Goal: Obtain resource: Download file/media

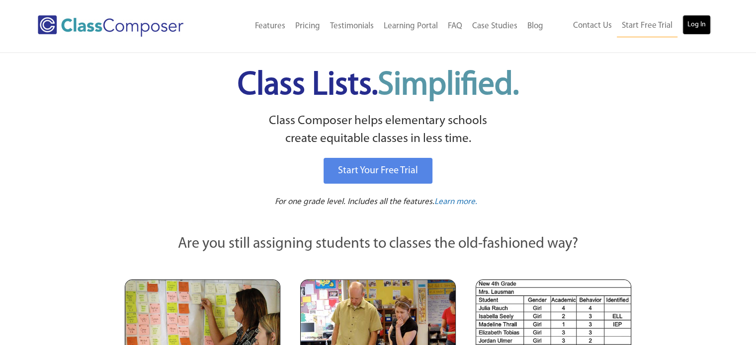
click at [686, 18] on link "Log In" at bounding box center [696, 25] width 28 height 20
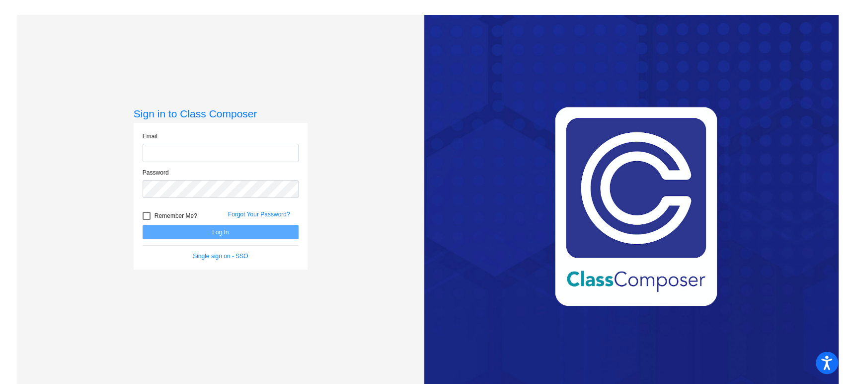
type input "meghan.fulmer@irsd.k12.de.us"
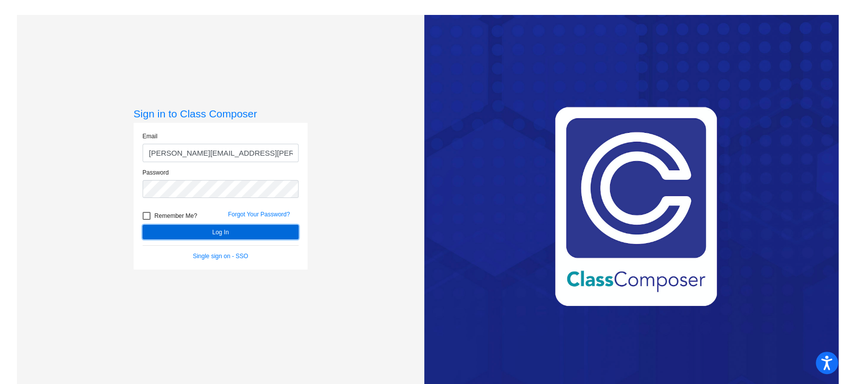
click at [226, 236] on button "Log In" at bounding box center [221, 232] width 156 height 14
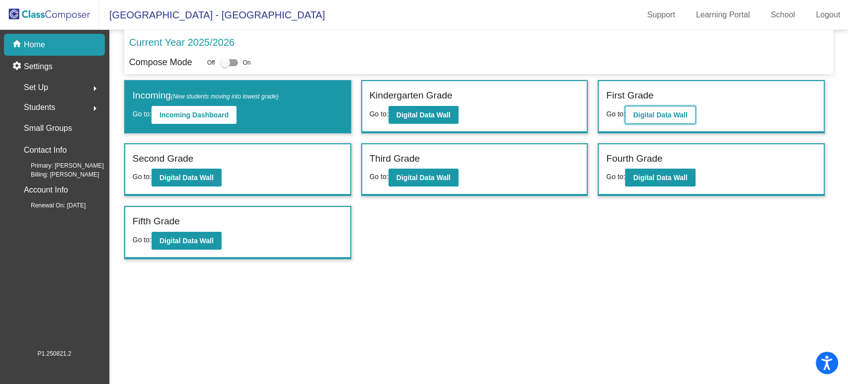
click at [654, 121] on button "Digital Data Wall" at bounding box center [660, 115] width 70 height 18
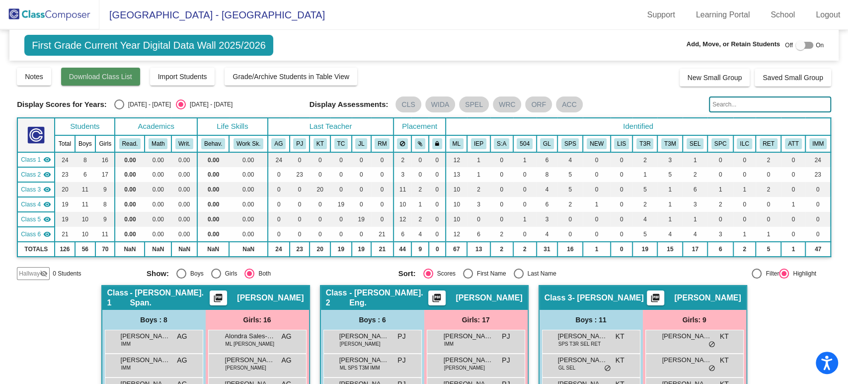
click at [137, 78] on button "Download Class List" at bounding box center [100, 77] width 79 height 18
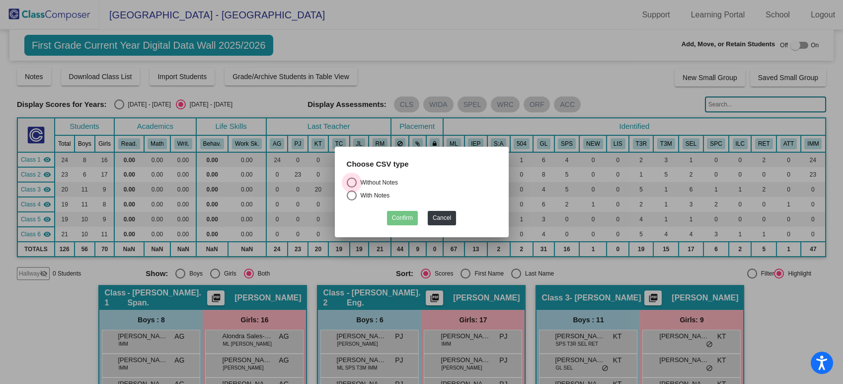
click at [386, 183] on div "Without Notes" at bounding box center [377, 182] width 41 height 9
click at [352, 187] on input "Without Notes" at bounding box center [351, 187] width 0 height 0
radio input "true"
click at [404, 223] on button "Confirm" at bounding box center [402, 218] width 31 height 14
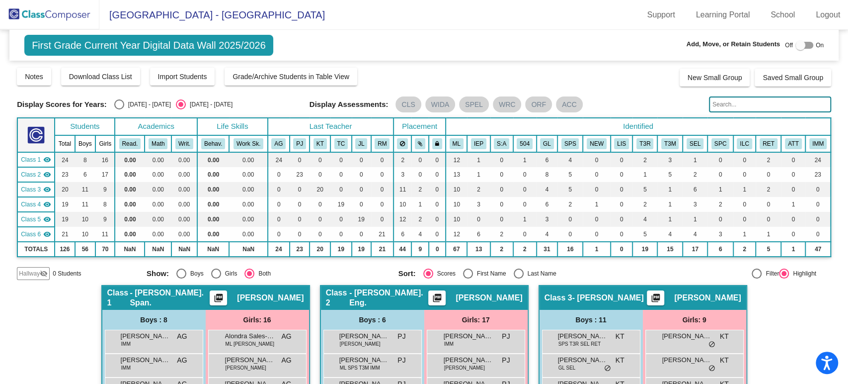
click at [48, 18] on img at bounding box center [49, 14] width 99 height 29
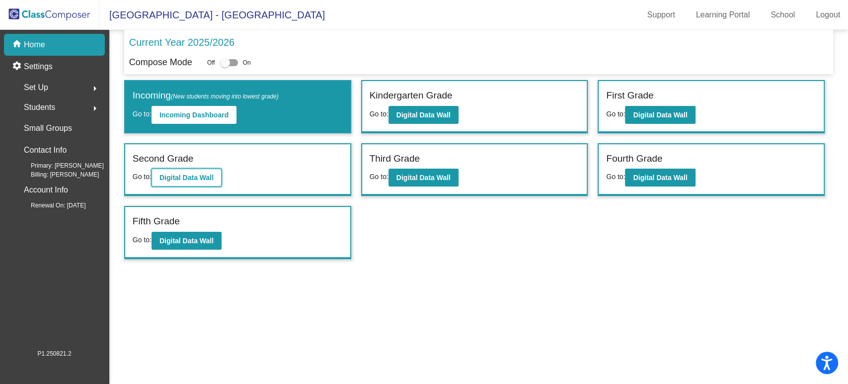
click at [206, 177] on b "Digital Data Wall" at bounding box center [187, 177] width 54 height 8
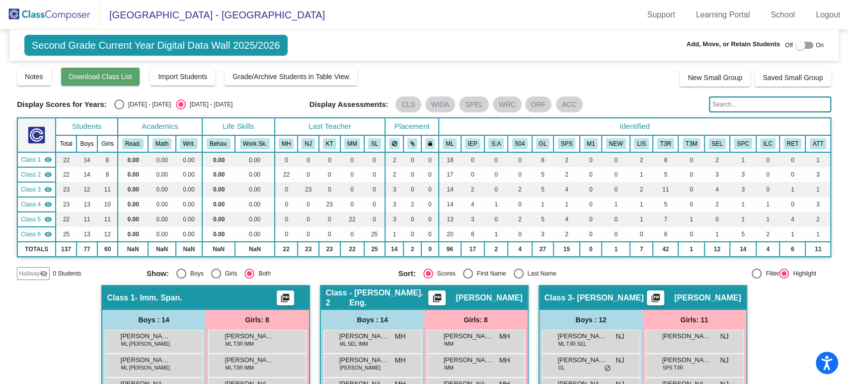
click at [103, 75] on span "Download Class List" at bounding box center [100, 77] width 63 height 8
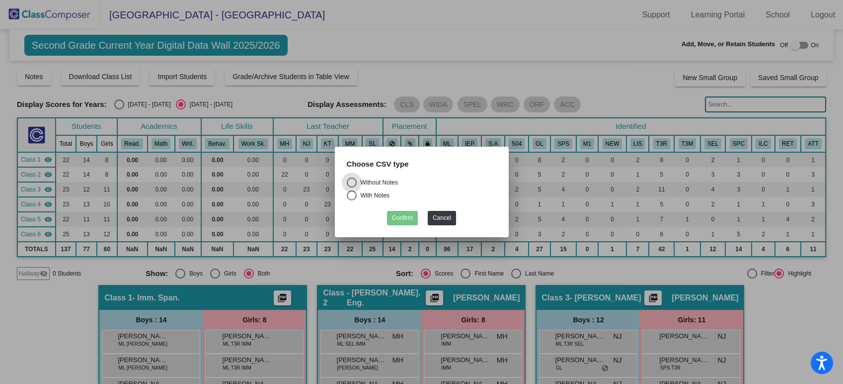
click at [386, 178] on div "Without Notes" at bounding box center [377, 182] width 41 height 9
click at [352, 187] on input "Without Notes" at bounding box center [351, 187] width 0 height 0
radio input "true"
click at [405, 219] on button "Confirm" at bounding box center [402, 218] width 31 height 14
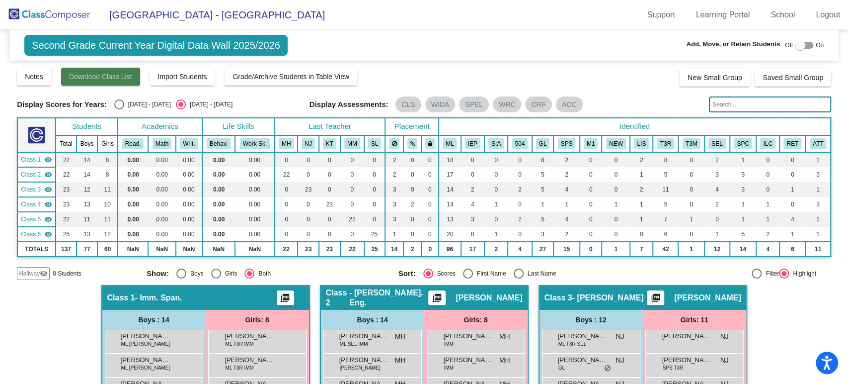
click at [90, 76] on span "Download Class List" at bounding box center [100, 77] width 63 height 8
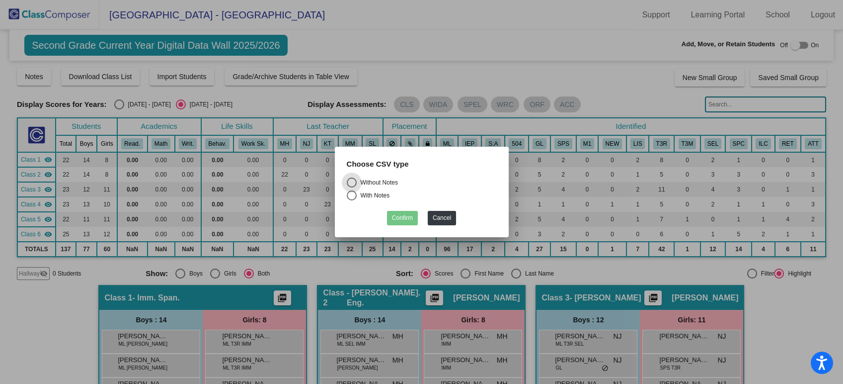
click at [366, 178] on div "Without Notes" at bounding box center [377, 182] width 41 height 9
click at [352, 187] on input "Without Notes" at bounding box center [351, 187] width 0 height 0
radio input "true"
click at [400, 214] on button "Confirm" at bounding box center [402, 218] width 31 height 14
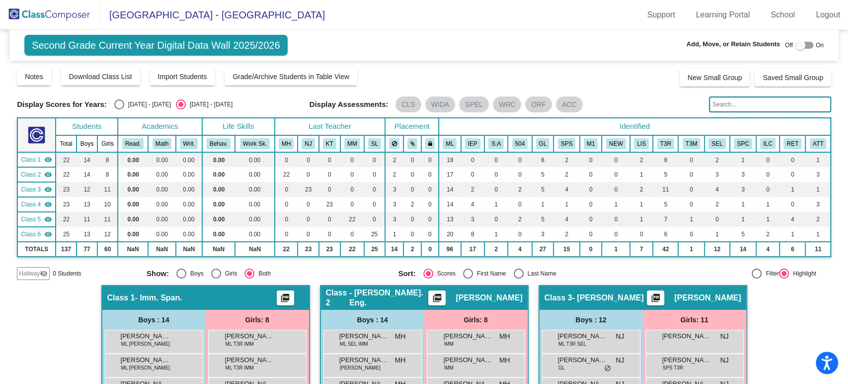
click at [59, 13] on img at bounding box center [49, 14] width 99 height 29
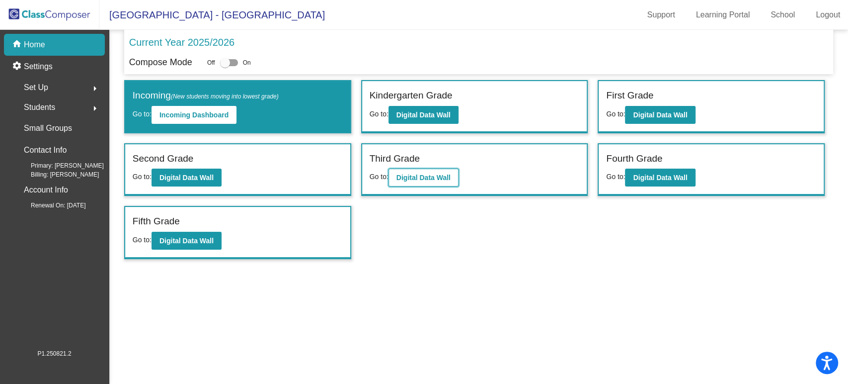
click at [420, 171] on button "Digital Data Wall" at bounding box center [424, 177] width 70 height 18
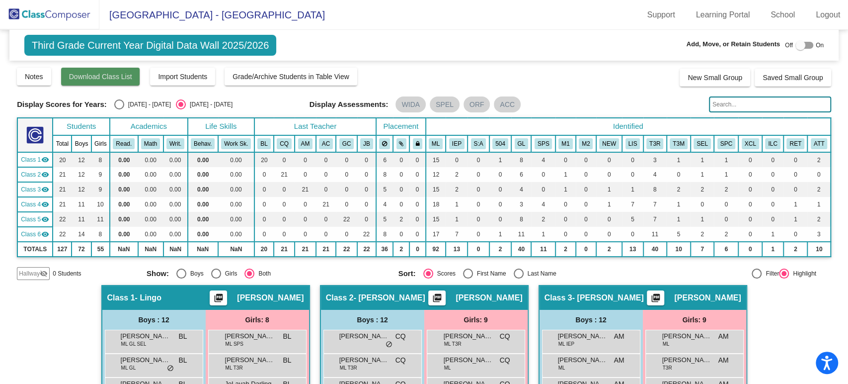
click at [98, 69] on button "Download Class List" at bounding box center [100, 77] width 79 height 18
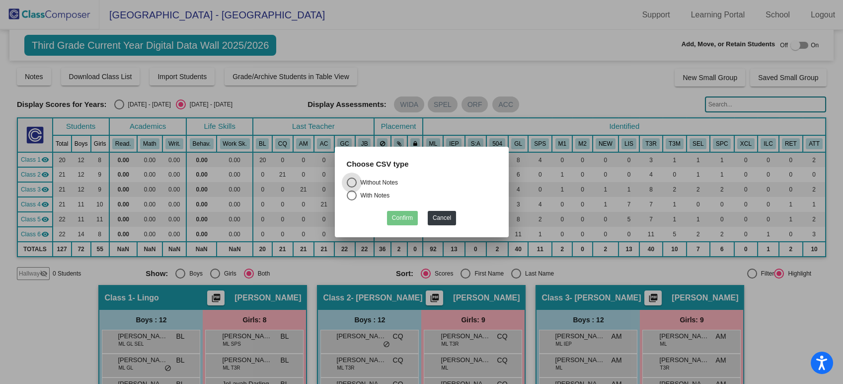
click at [388, 186] on div "Without Notes" at bounding box center [377, 182] width 41 height 9
click at [352, 187] on input "Without Notes" at bounding box center [351, 187] width 0 height 0
radio input "true"
click at [398, 219] on button "Confirm" at bounding box center [402, 218] width 31 height 14
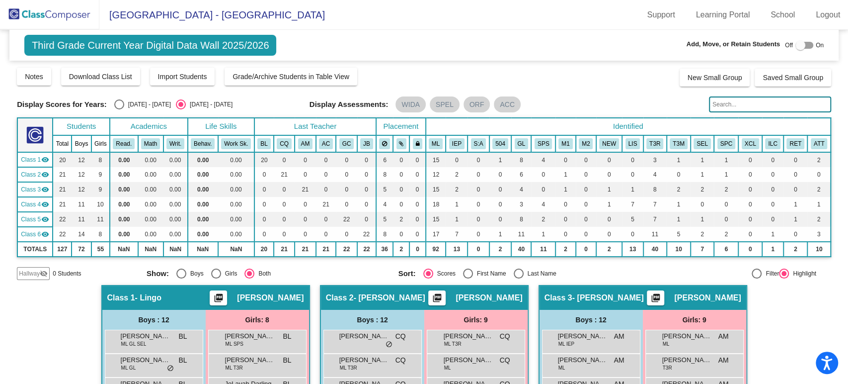
click at [43, 15] on img at bounding box center [49, 14] width 99 height 29
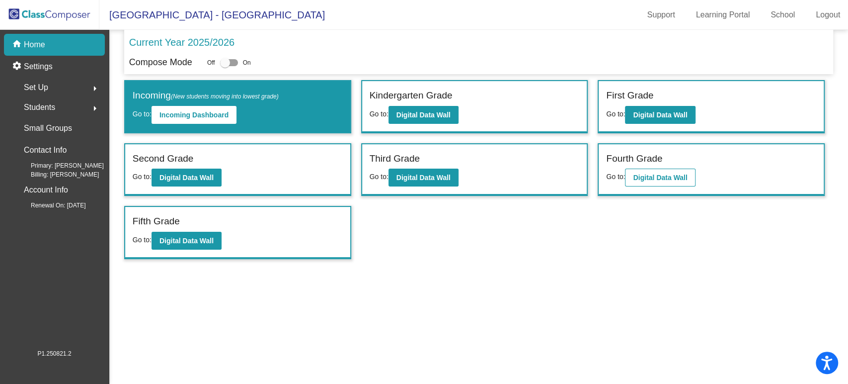
drag, startPoint x: 652, startPoint y: 163, endPoint x: 654, endPoint y: 168, distance: 5.4
click at [652, 163] on label "Fourth Grade" at bounding box center [634, 159] width 56 height 14
click at [655, 170] on button "Digital Data Wall" at bounding box center [660, 177] width 70 height 18
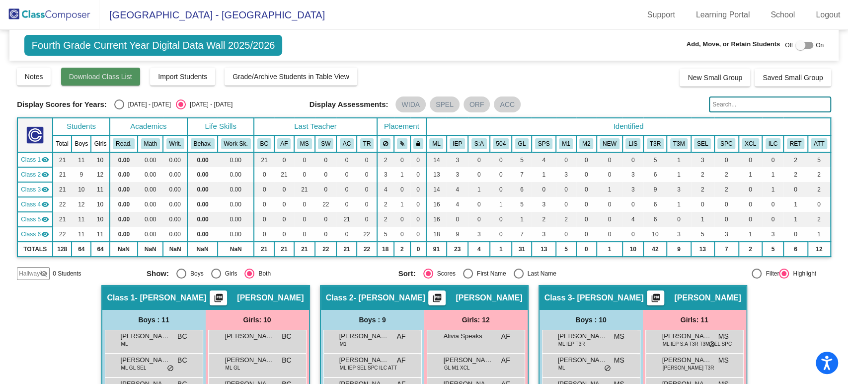
click at [125, 81] on button "Download Class List" at bounding box center [100, 77] width 79 height 18
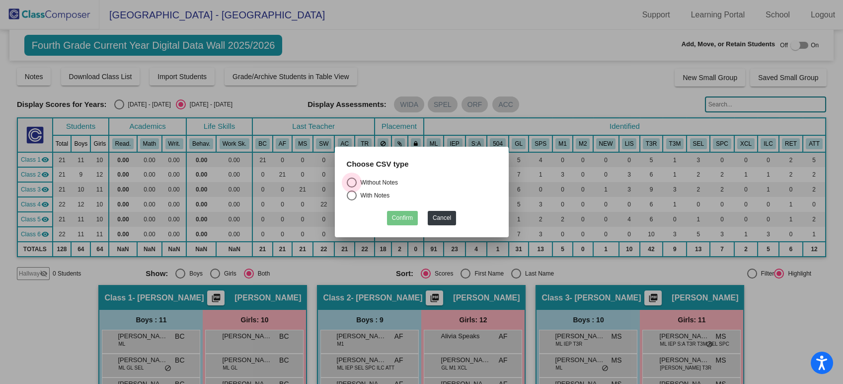
drag, startPoint x: 371, startPoint y: 182, endPoint x: 380, endPoint y: 199, distance: 19.1
click at [371, 182] on div "Without Notes" at bounding box center [377, 182] width 41 height 9
click at [352, 187] on input "Without Notes" at bounding box center [351, 187] width 0 height 0
radio input "true"
click at [399, 217] on button "Confirm" at bounding box center [402, 218] width 31 height 14
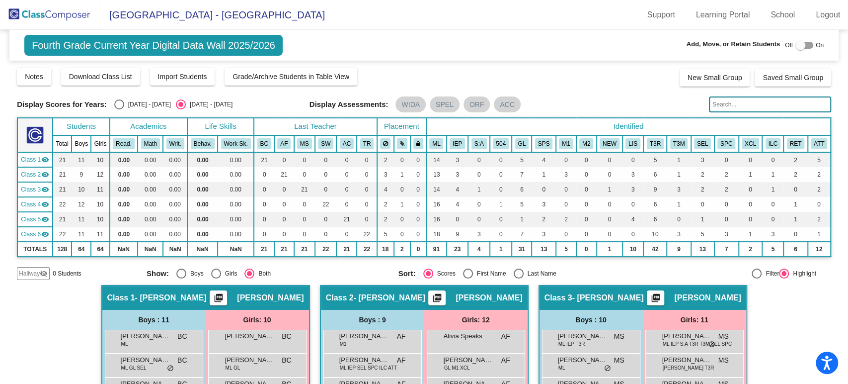
click at [37, 15] on img at bounding box center [49, 14] width 99 height 29
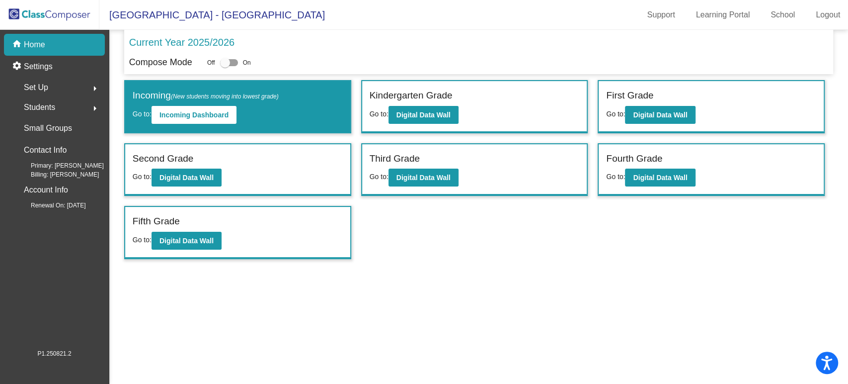
click at [162, 249] on div "Fifth Grade Go to: Digital Data Wall" at bounding box center [237, 232] width 225 height 51
click at [171, 239] on b "Digital Data Wall" at bounding box center [187, 241] width 54 height 8
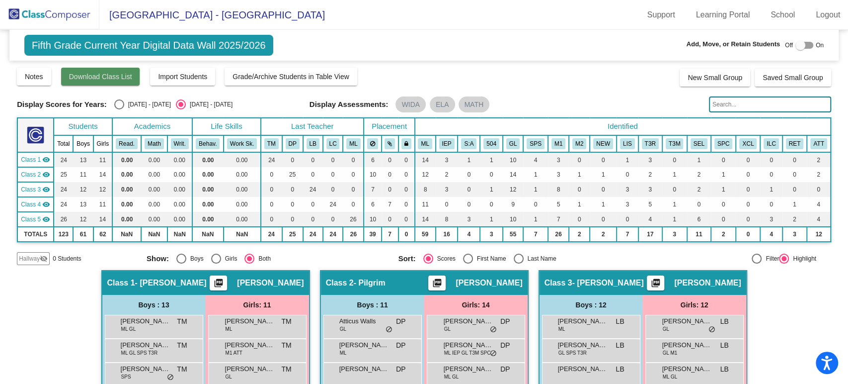
click at [107, 79] on span "Download Class List" at bounding box center [100, 77] width 63 height 8
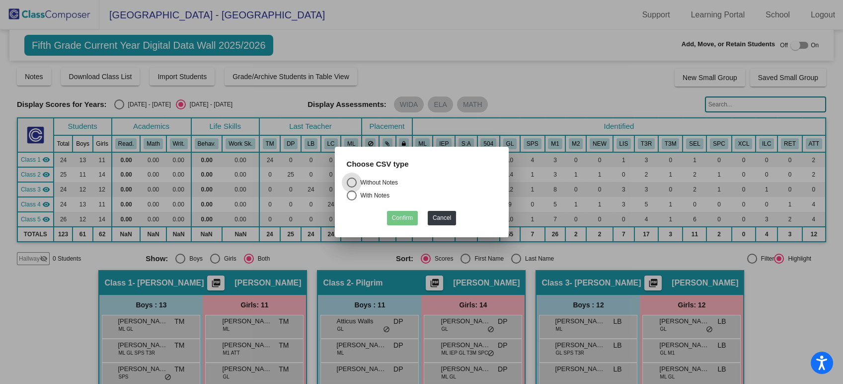
click at [391, 178] on div "Without Notes" at bounding box center [377, 182] width 41 height 9
click at [352, 187] on input "Without Notes" at bounding box center [351, 187] width 0 height 0
radio input "true"
click at [403, 216] on button "Confirm" at bounding box center [402, 218] width 31 height 14
